Goal: Use online tool/utility: Use online tool/utility

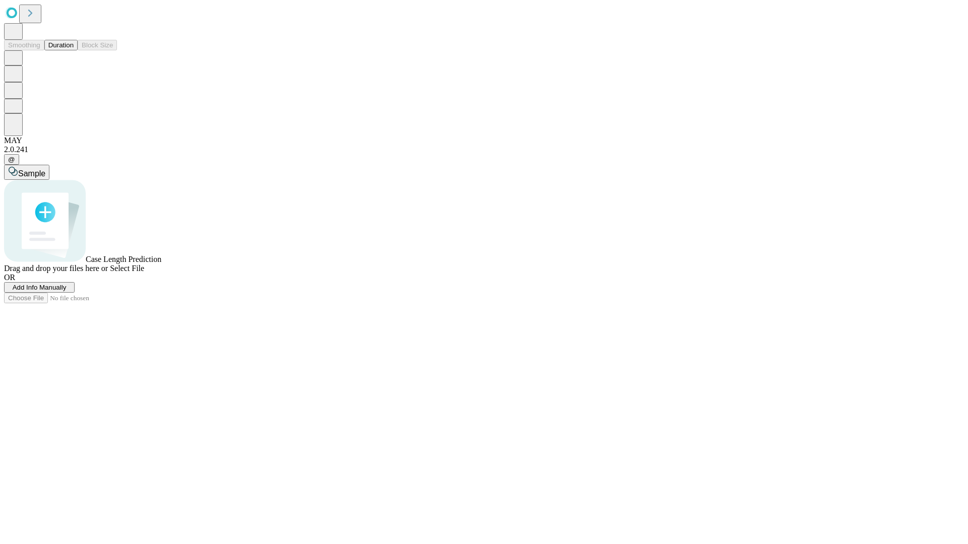
click at [74, 50] on button "Duration" at bounding box center [60, 45] width 33 height 11
click at [144, 273] on span "Select File" at bounding box center [127, 268] width 34 height 9
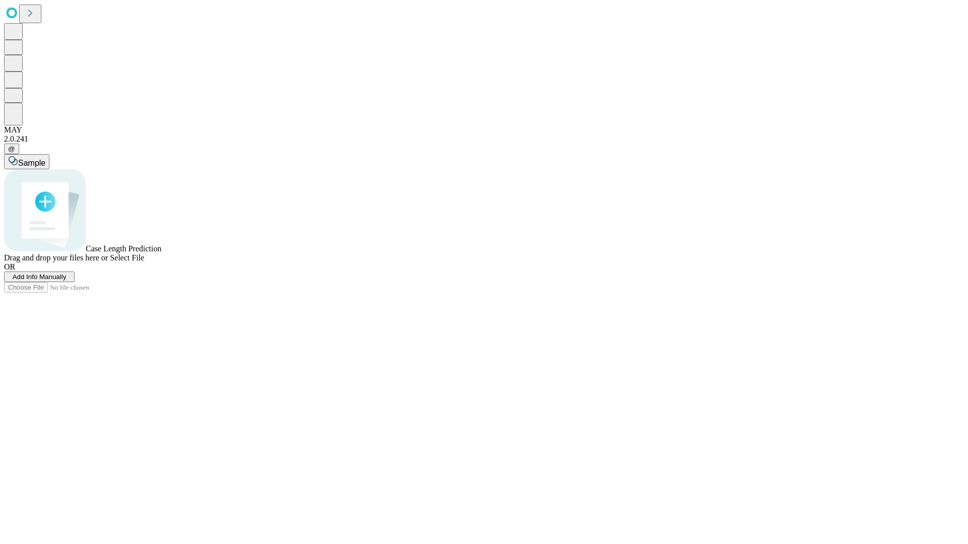
click at [144, 262] on span "Select File" at bounding box center [127, 258] width 34 height 9
